Goal: Find specific page/section: Find specific page/section

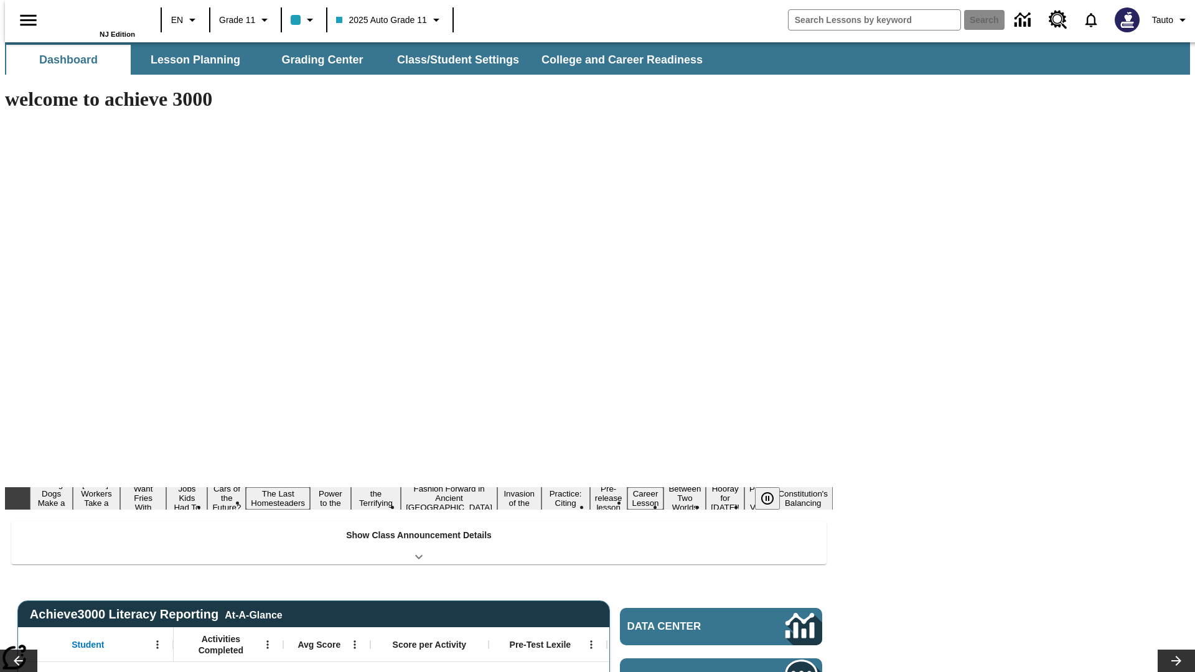
type input "-1"
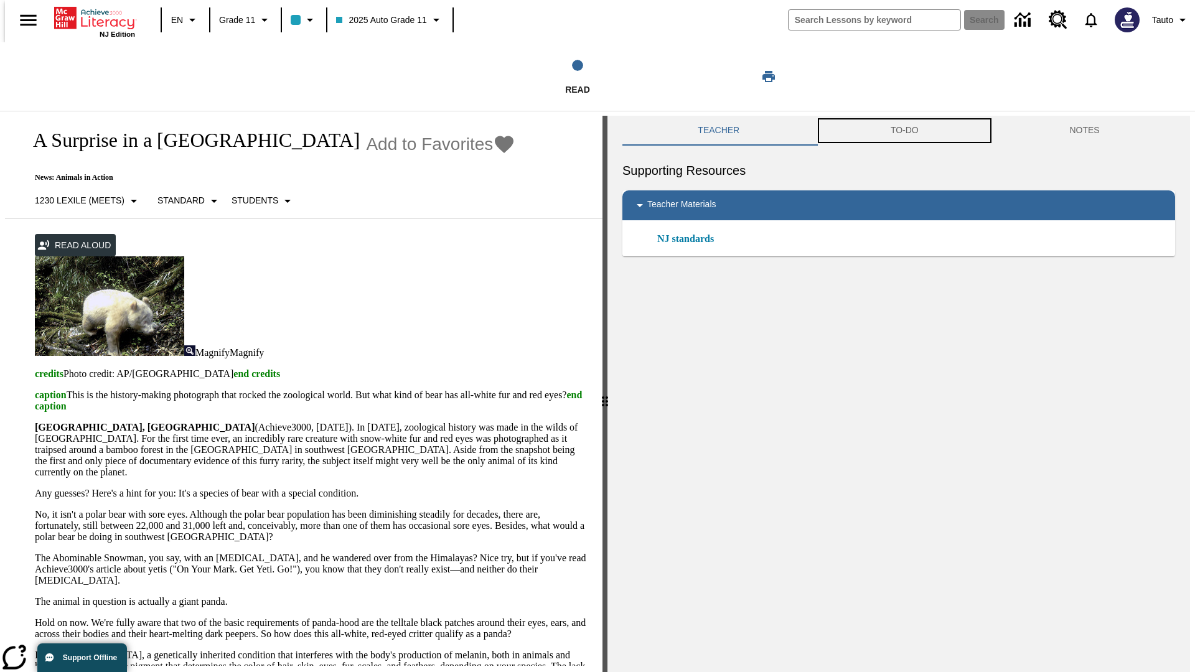
click at [904, 131] on button "TO-DO" at bounding box center [904, 131] width 179 height 30
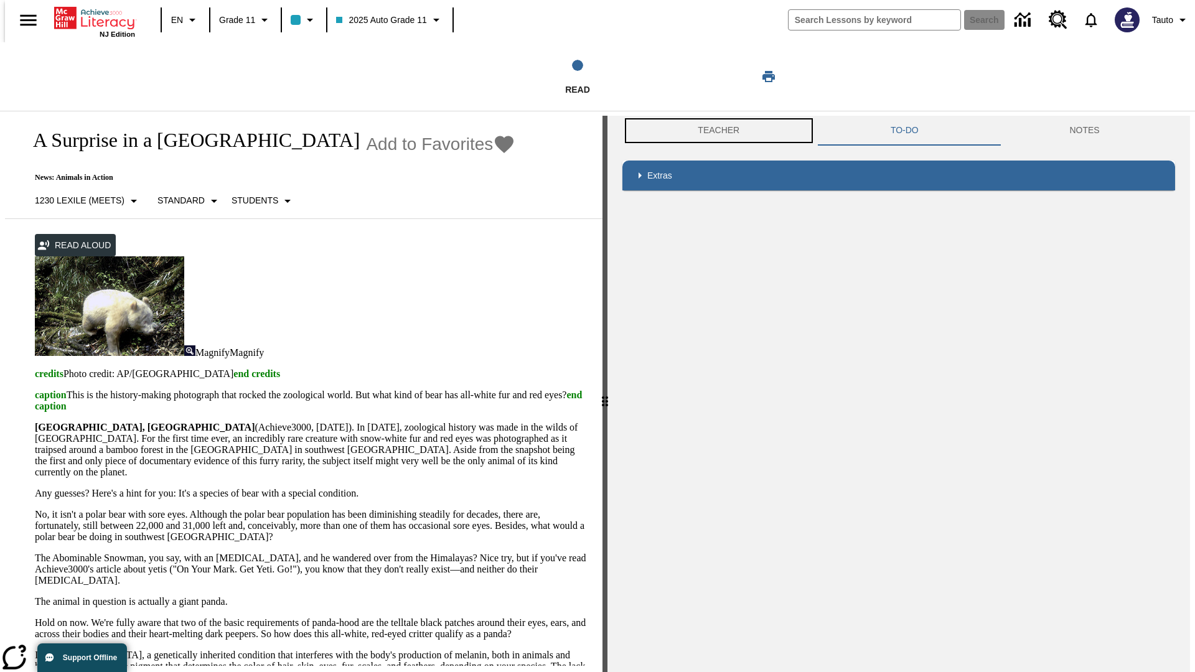
click at [715, 131] on button "Teacher" at bounding box center [718, 131] width 193 height 30
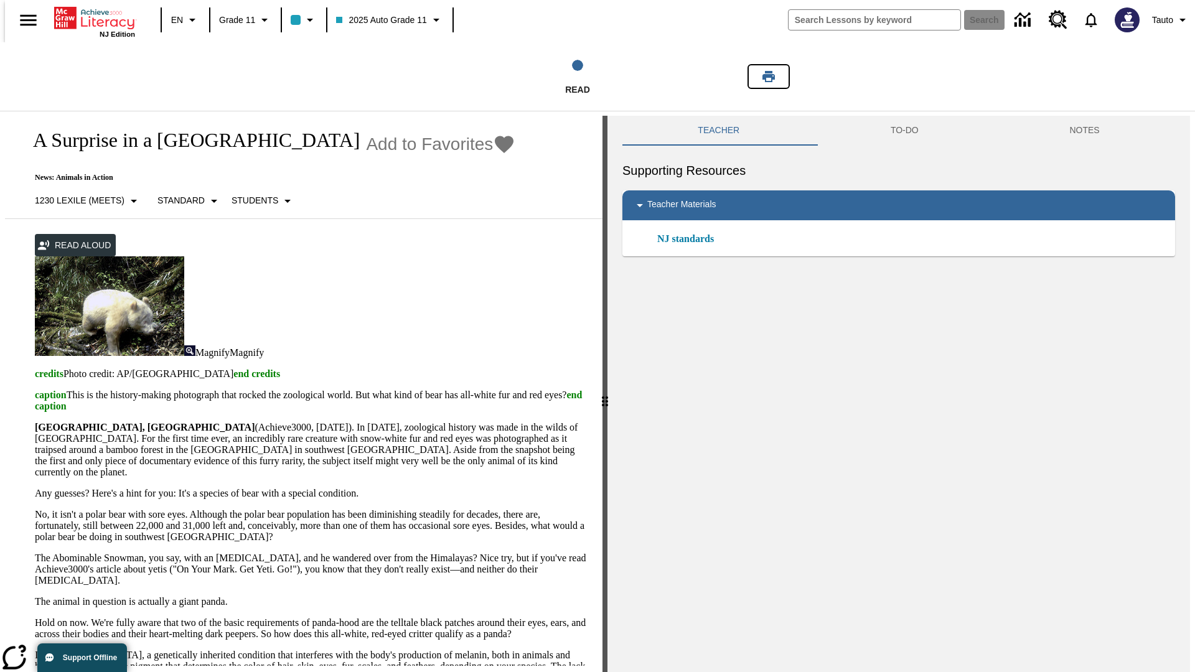
click at [769, 77] on icon "Print" at bounding box center [769, 76] width 12 height 11
